Goal: Browse casually

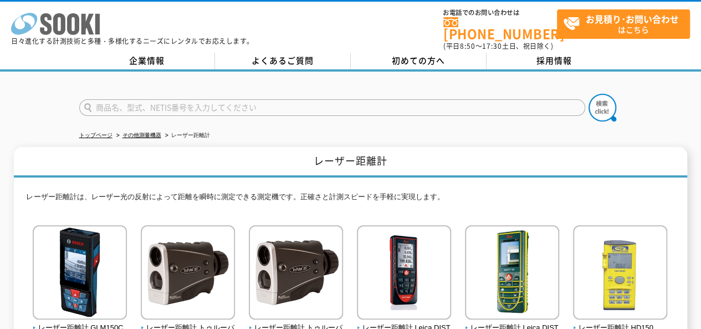
click at [50, 27] on icon at bounding box center [46, 24] width 12 height 22
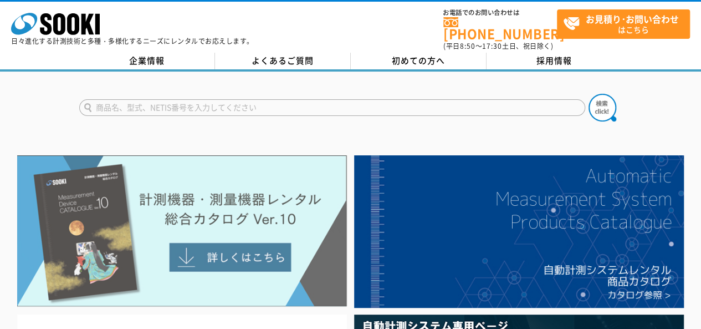
click at [190, 251] on img at bounding box center [182, 230] width 330 height 151
click at [175, 182] on img at bounding box center [182, 230] width 330 height 151
